Goal: Transaction & Acquisition: Purchase product/service

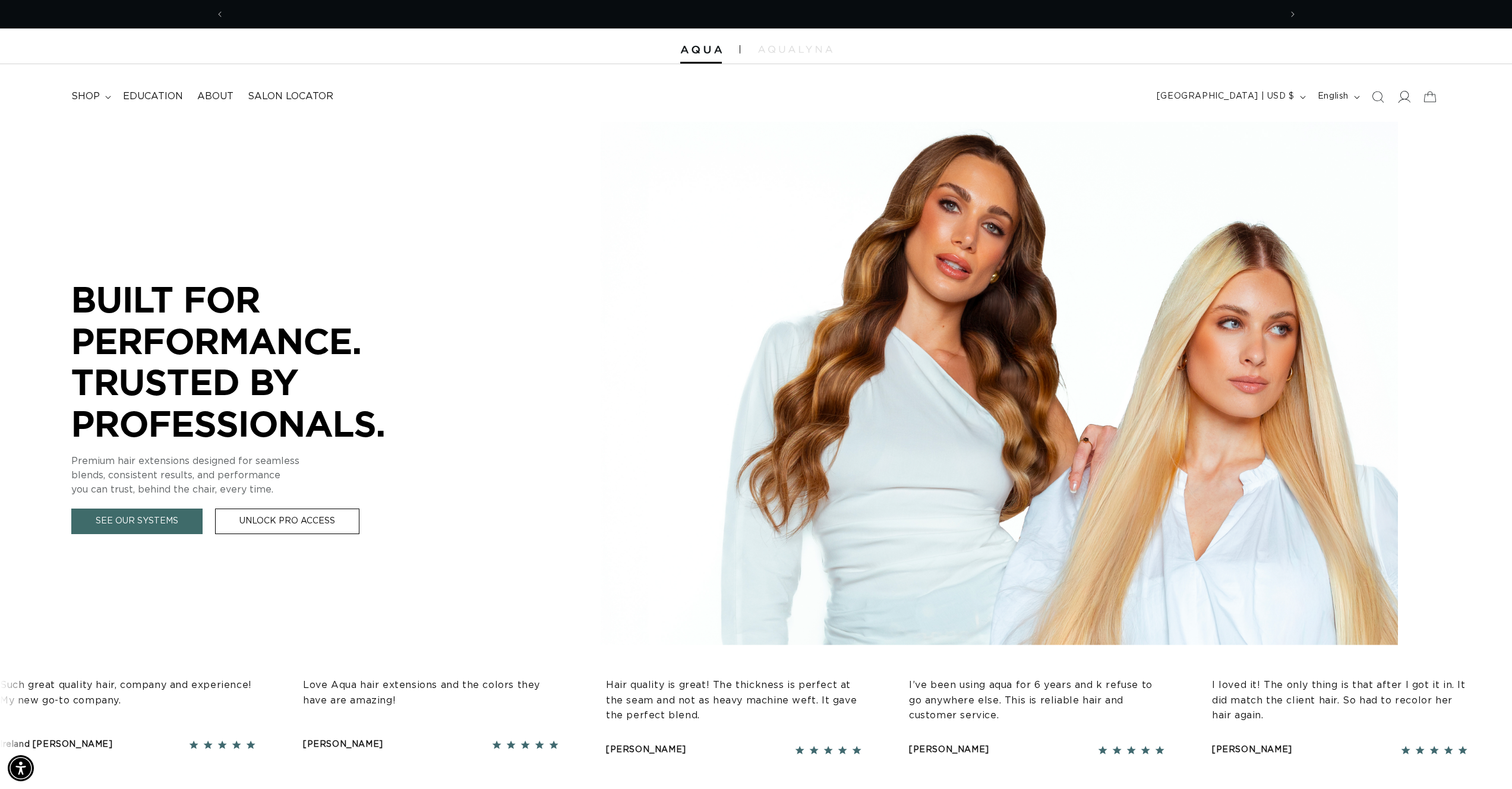
scroll to position [0, 1057]
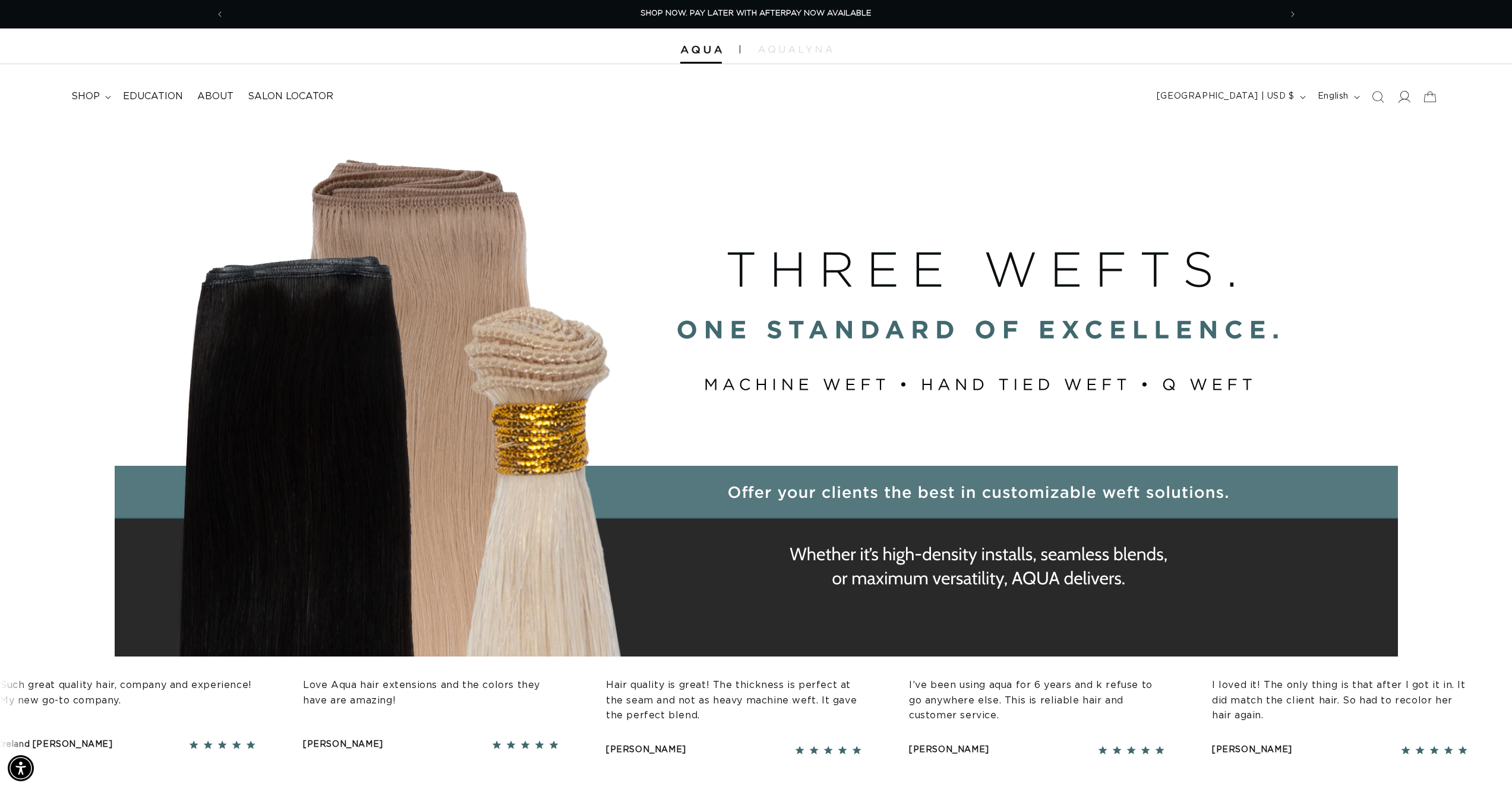
click at [1402, 95] on icon at bounding box center [1403, 96] width 13 height 13
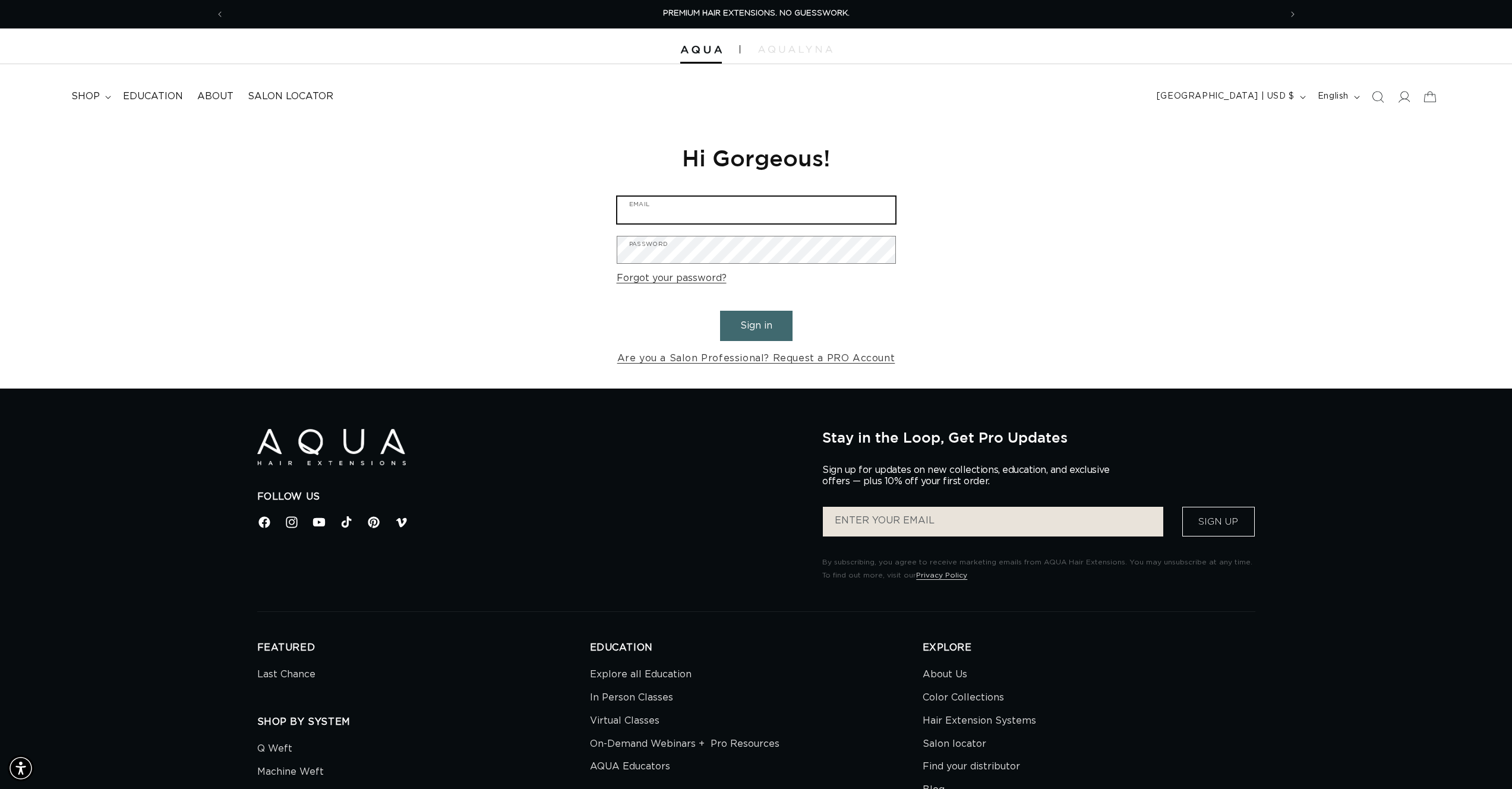
type input "gretchen@glow-studios.com"
click at [748, 331] on button "Sign in" at bounding box center [756, 326] width 73 height 31
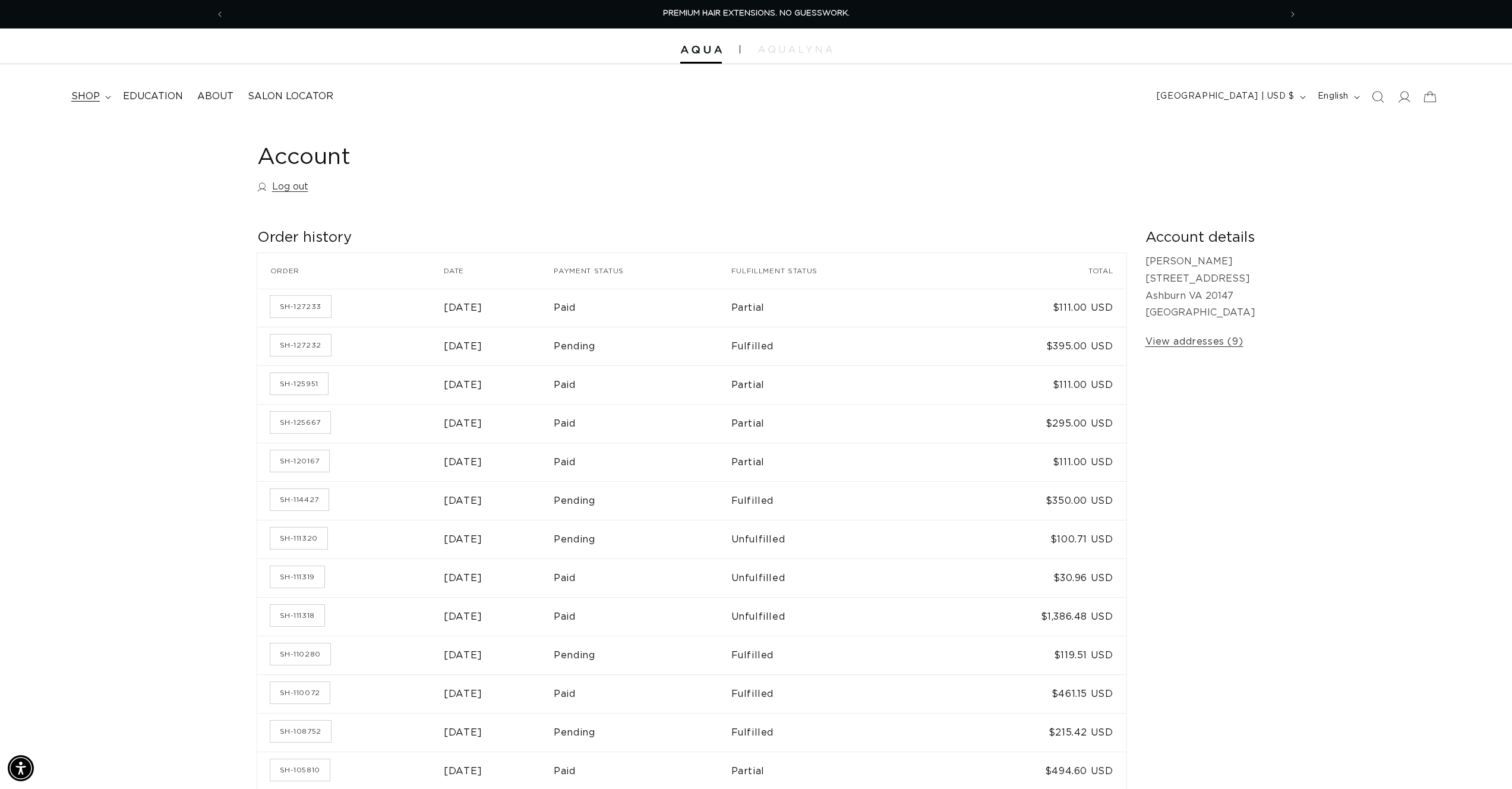
click at [88, 97] on span "shop" at bounding box center [85, 96] width 28 height 13
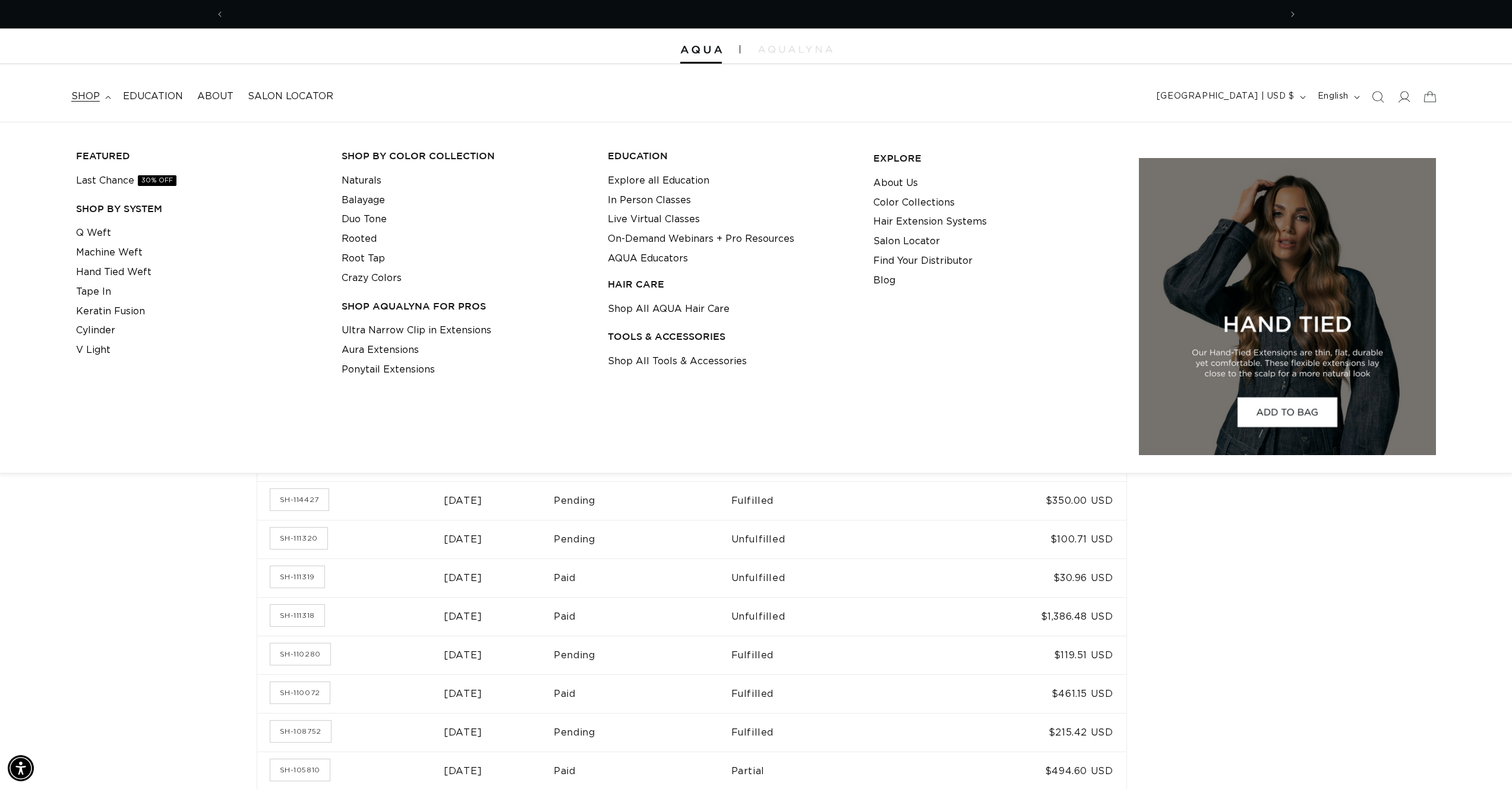
scroll to position [0, 2112]
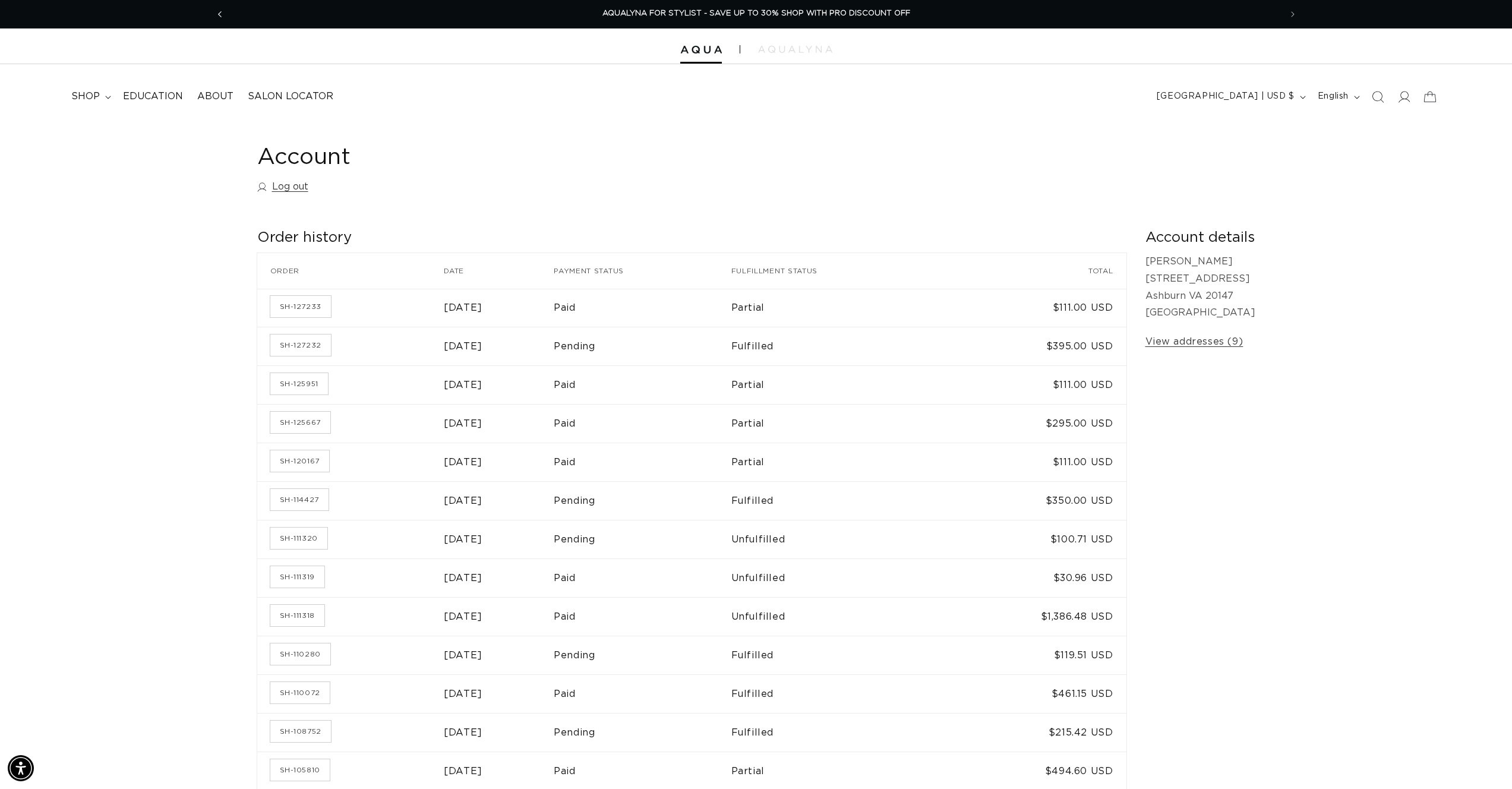
click at [221, 11] on icon "Previous announcement" at bounding box center [219, 14] width 4 height 13
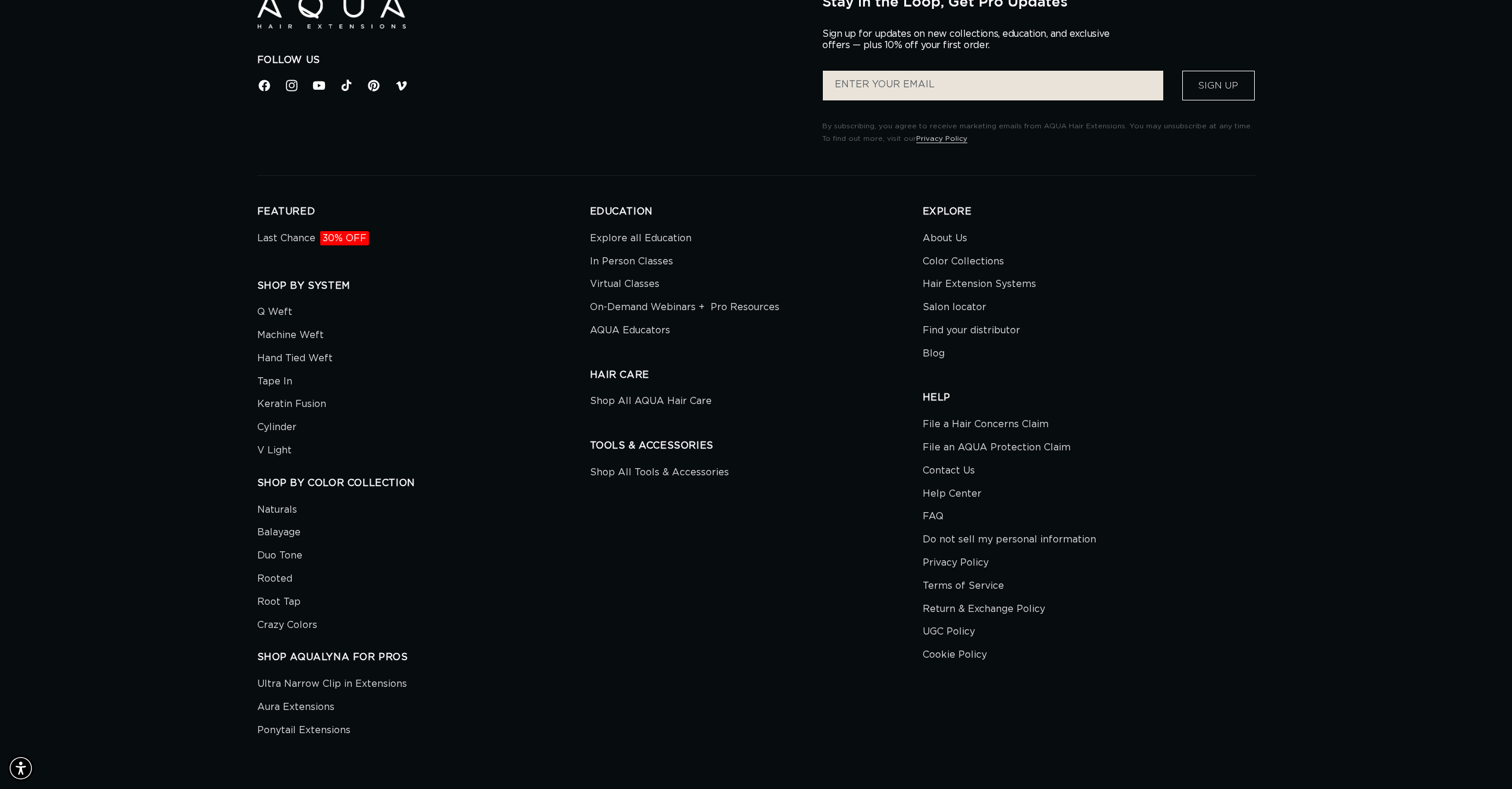
scroll to position [1283, 0]
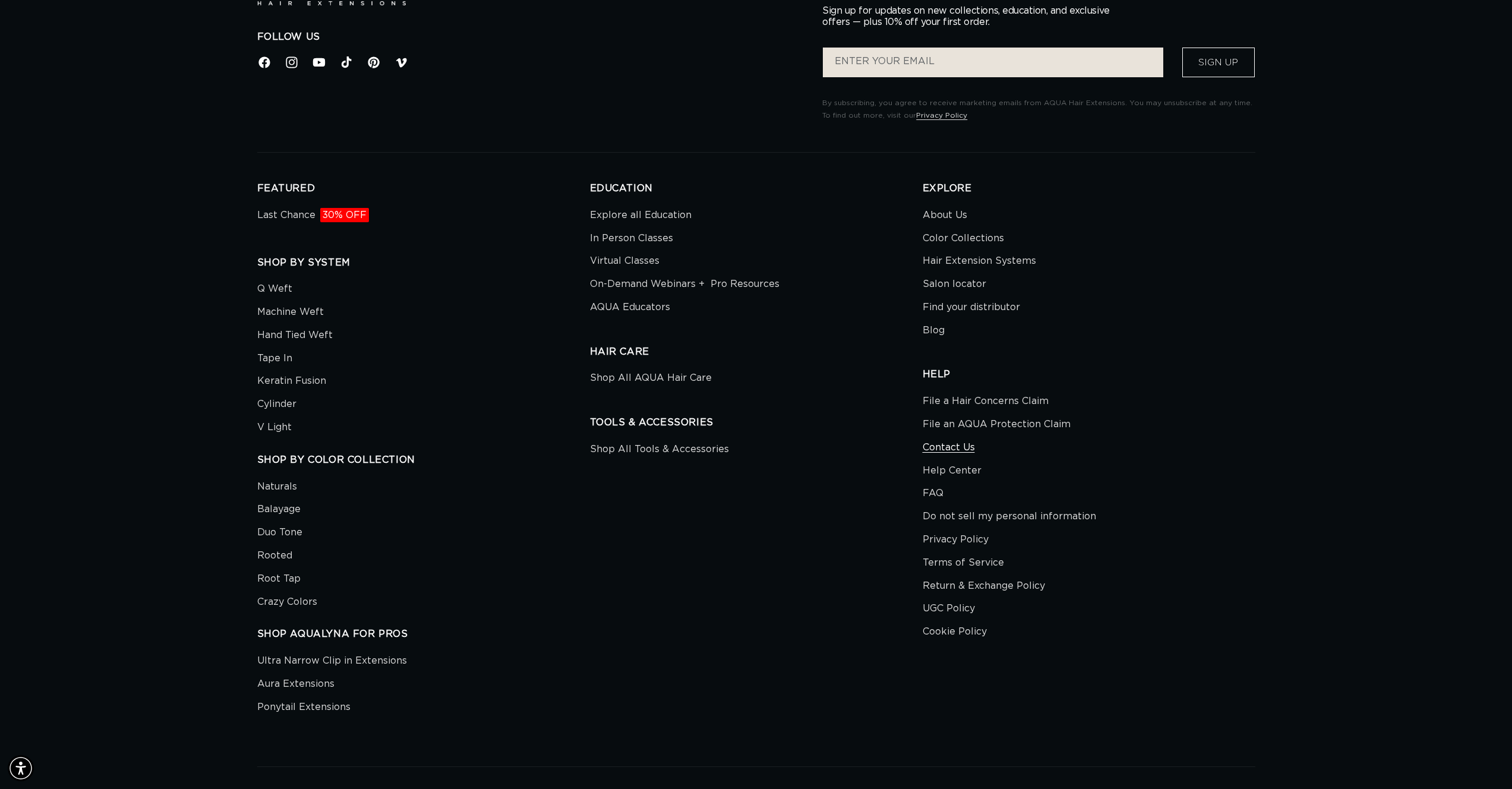
click at [970, 438] on link "Contact Us" at bounding box center [949, 448] width 52 height 23
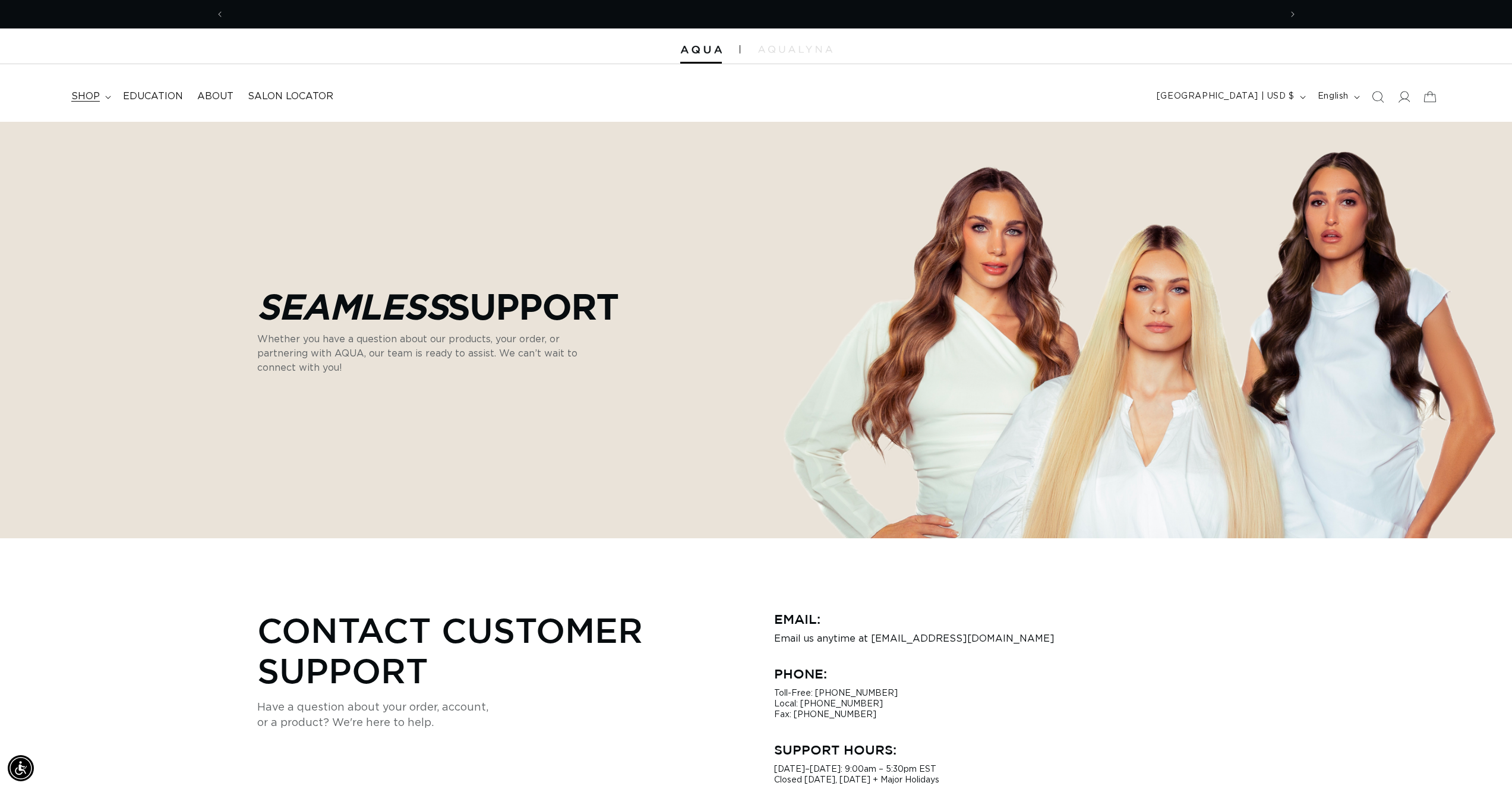
scroll to position [0, 2112]
click at [90, 95] on span "shop" at bounding box center [85, 96] width 28 height 13
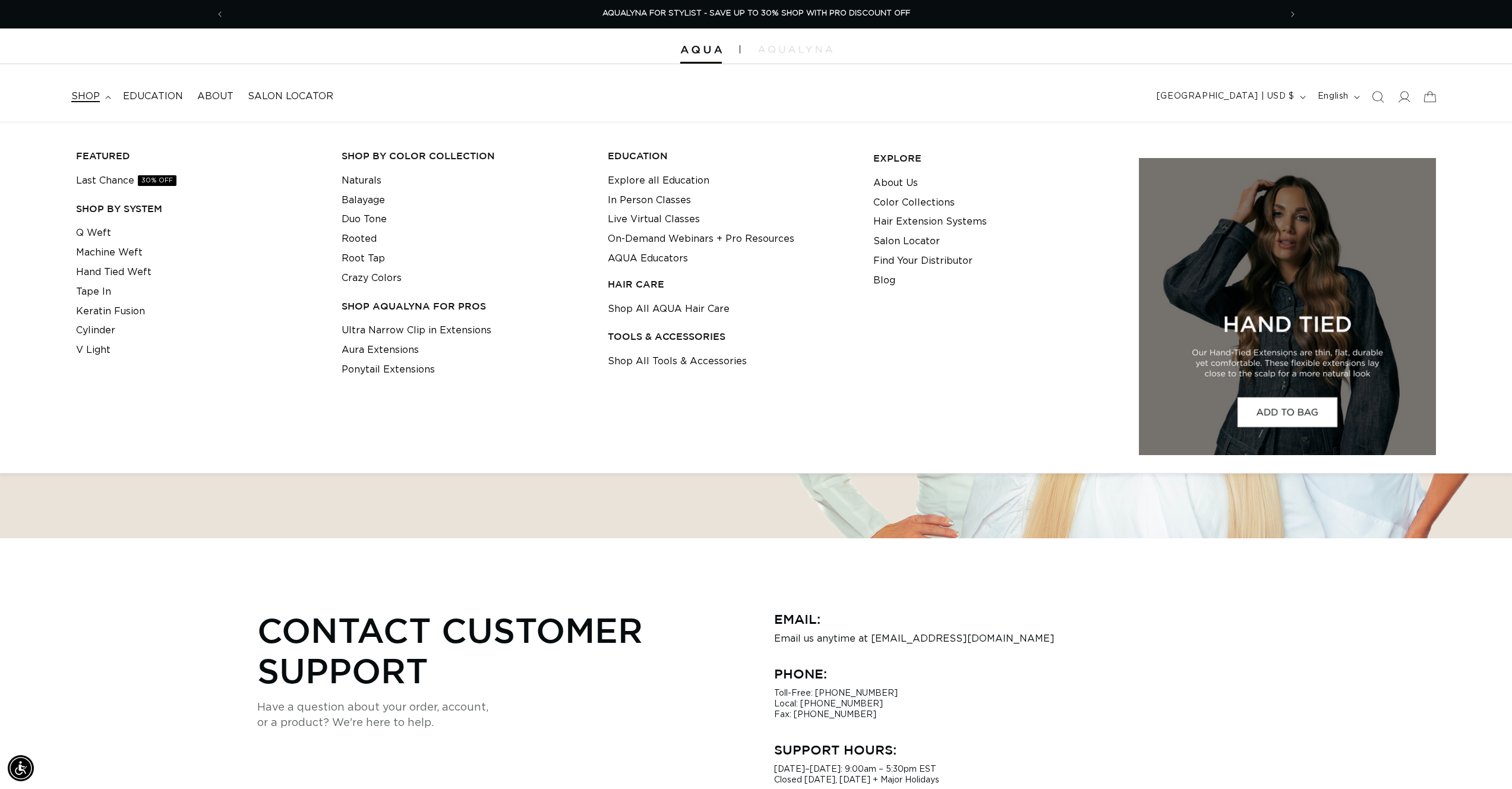
drag, startPoint x: 100, startPoint y: 294, endPoint x: 289, endPoint y: 287, distance: 189.1
click at [100, 294] on link "Tape In" at bounding box center [93, 292] width 35 height 20
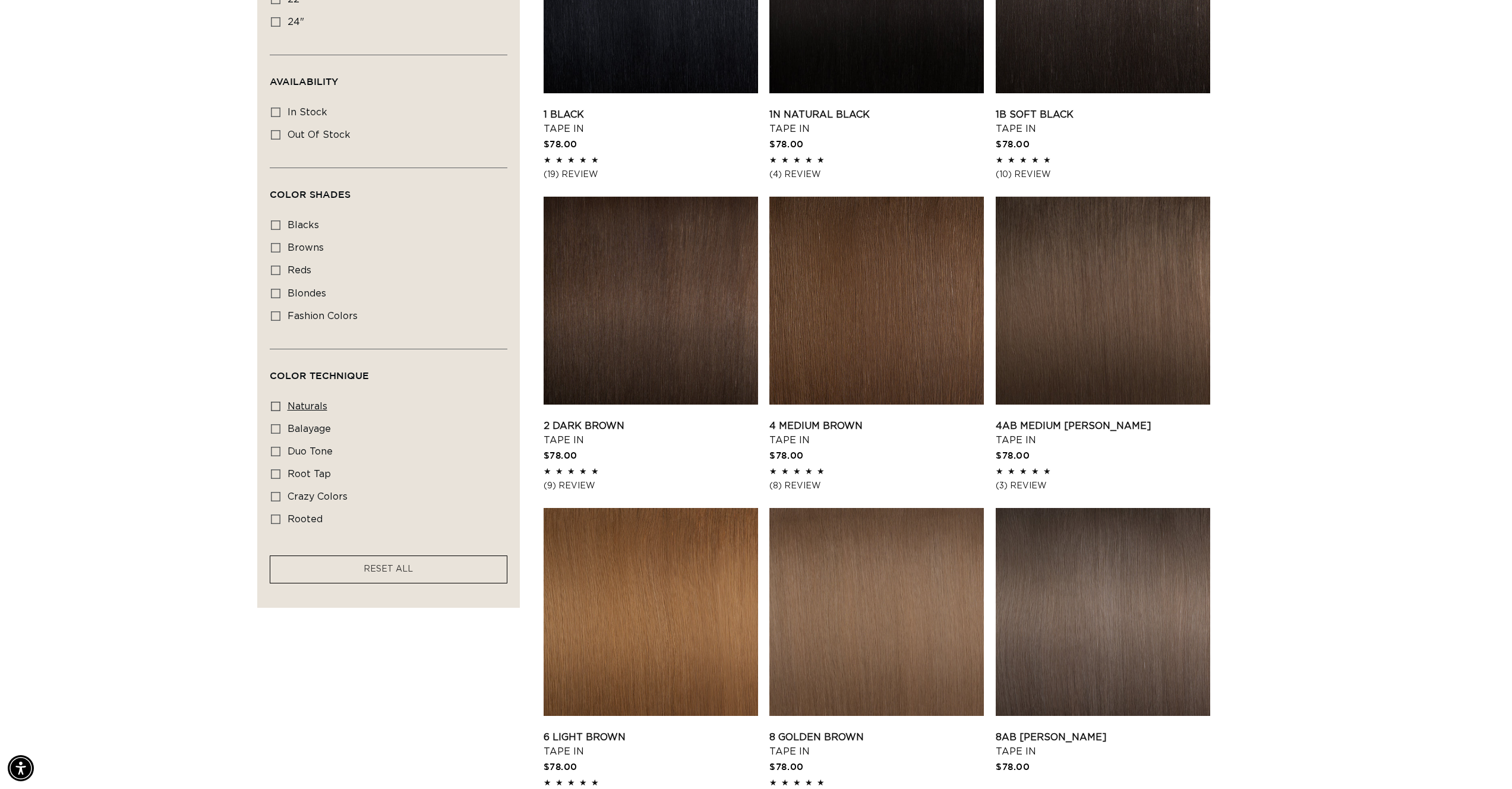
scroll to position [0, 1057]
drag, startPoint x: 273, startPoint y: 294, endPoint x: 369, endPoint y: 287, distance: 96.3
click at [273, 294] on icon at bounding box center [275, 294] width 9 height 9
click at [273, 294] on input "blondes blondes (29 products)" at bounding box center [275, 294] width 9 height 9
checkbox input "true"
